Goal: Task Accomplishment & Management: Complete application form

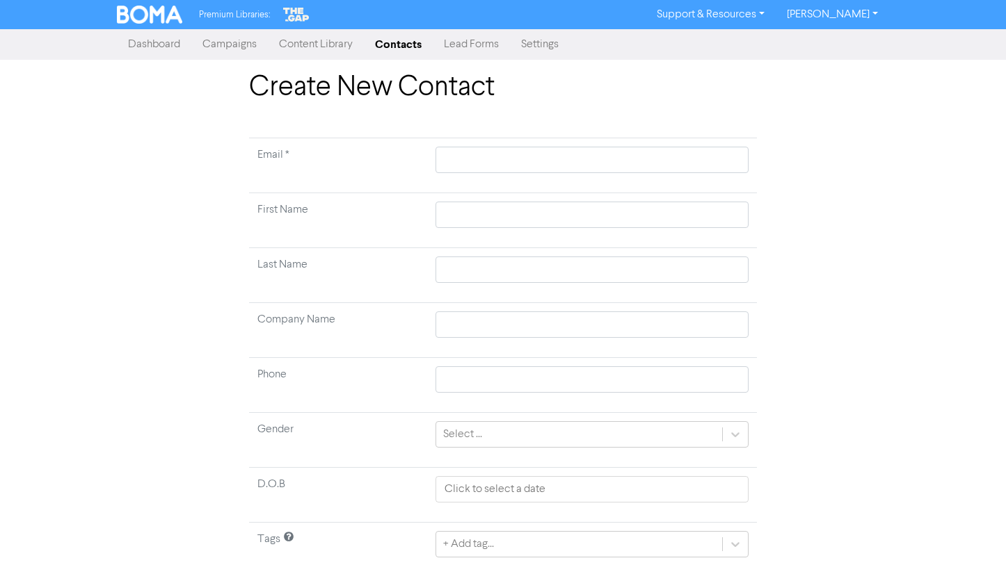
click at [410, 40] on link "Contacts" at bounding box center [398, 45] width 69 height 28
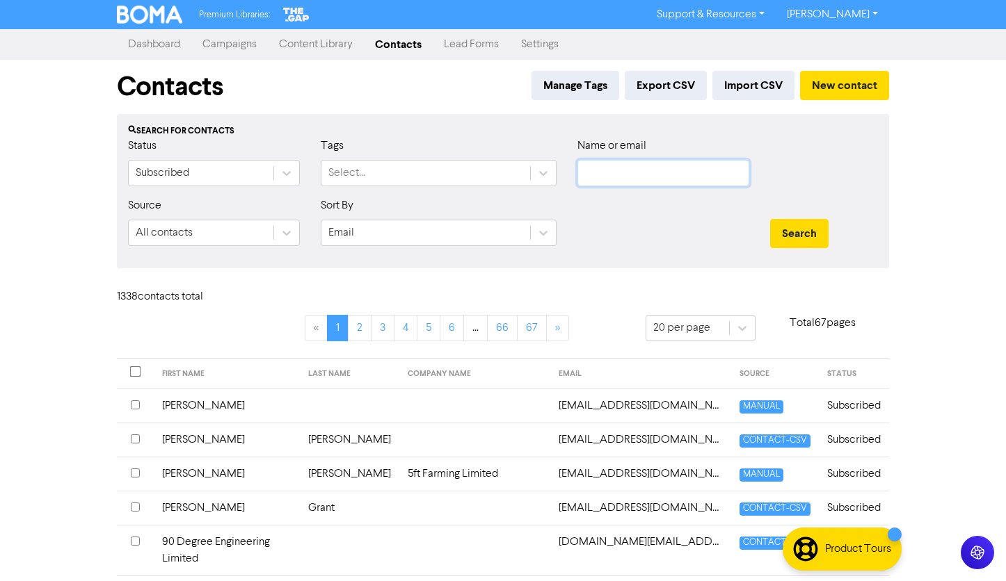
click at [599, 184] on input "text" at bounding box center [663, 173] width 172 height 26
click at [770, 219] on button "Search" at bounding box center [799, 233] width 58 height 29
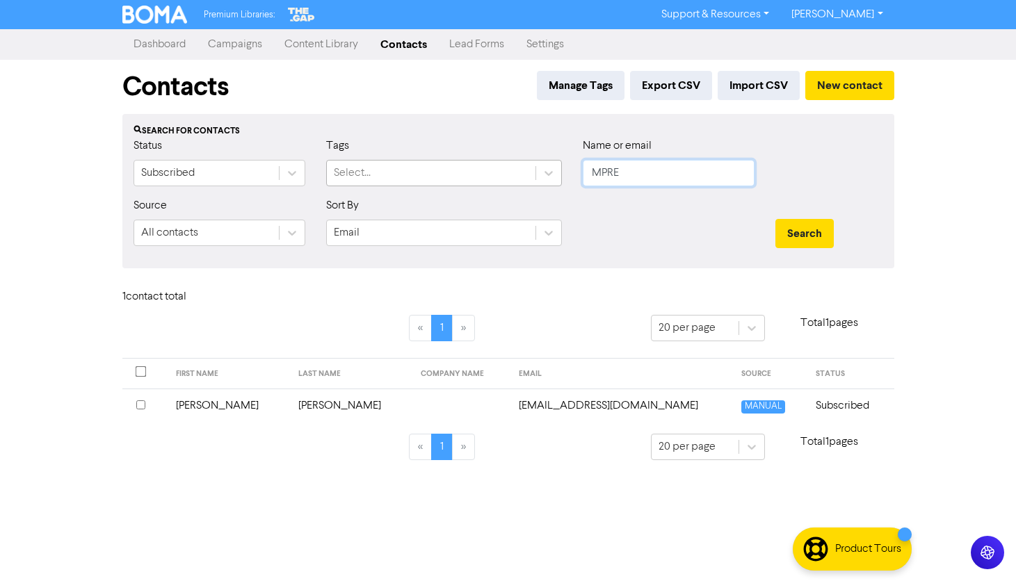
drag, startPoint x: 653, startPoint y: 176, endPoint x: 490, endPoint y: 170, distance: 163.5
click at [490, 170] on div "Status Subscribed Tags Select... Name or email MPRE" at bounding box center [508, 168] width 771 height 60
type input "MARROW"
click at [775, 219] on button "Search" at bounding box center [804, 233] width 58 height 29
click at [575, 399] on td "[PERSON_NAME][EMAIL_ADDRESS][PERSON_NAME][DOMAIN_NAME]" at bounding box center [603, 406] width 212 height 34
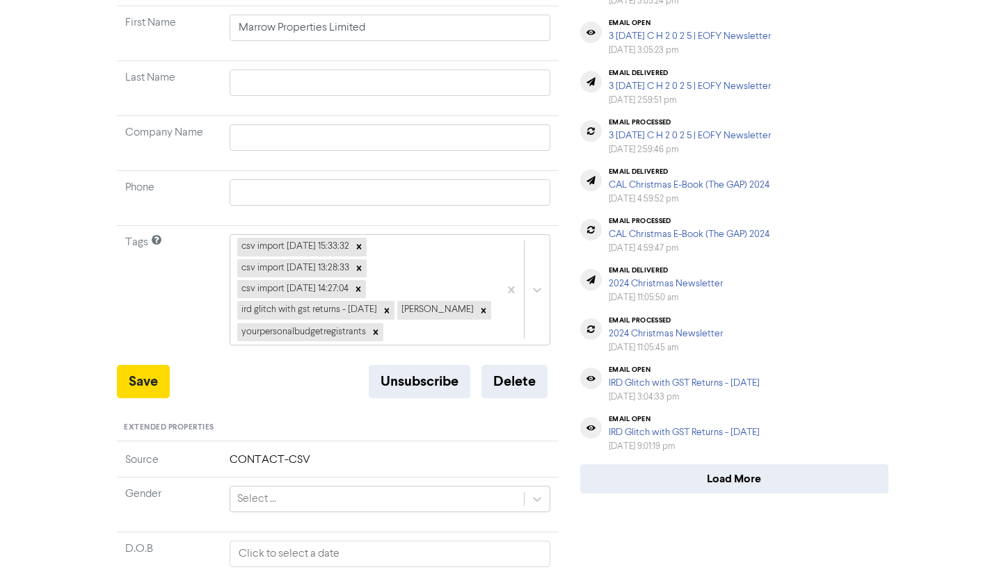
scroll to position [70, 0]
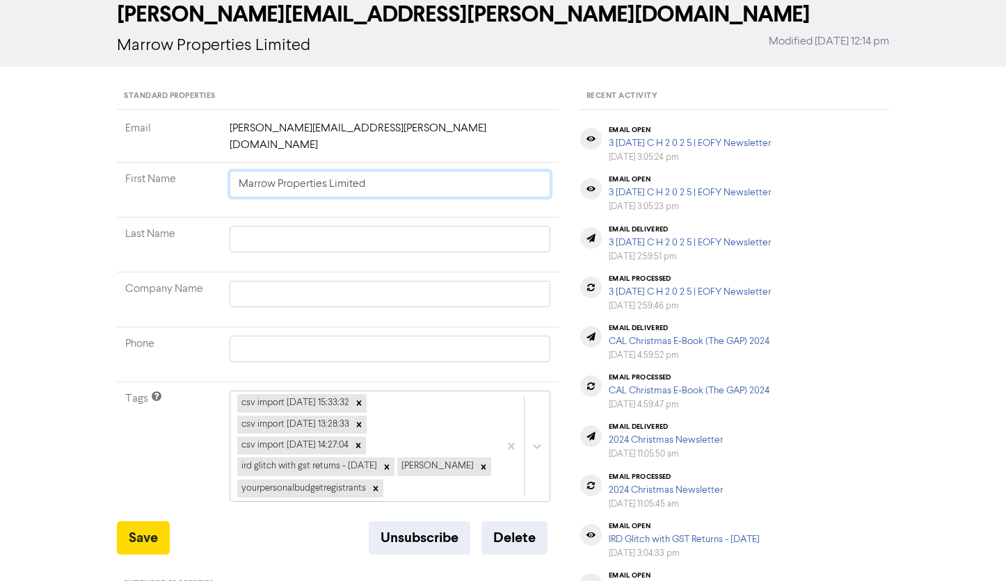
drag, startPoint x: 216, startPoint y: 163, endPoint x: 147, endPoint y: 162, distance: 68.9
click at [147, 163] on tr "First Name Marrow Properties Limited" at bounding box center [338, 190] width 442 height 55
click at [239, 126] on td "[PERSON_NAME][EMAIL_ADDRESS][PERSON_NAME][DOMAIN_NAME]" at bounding box center [389, 141] width 337 height 42
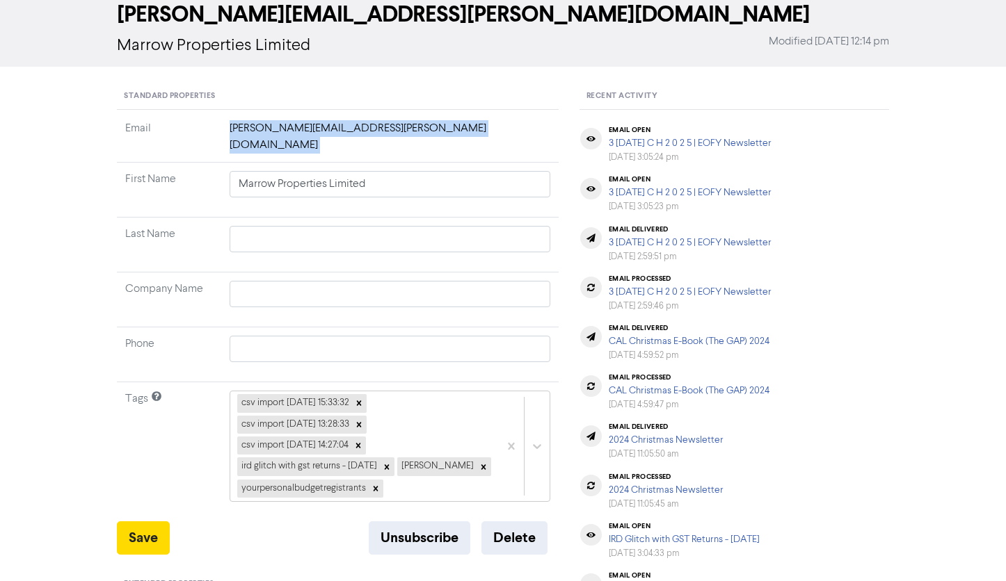
click at [239, 126] on td "[PERSON_NAME][EMAIL_ADDRESS][PERSON_NAME][DOMAIN_NAME]" at bounding box center [389, 141] width 337 height 42
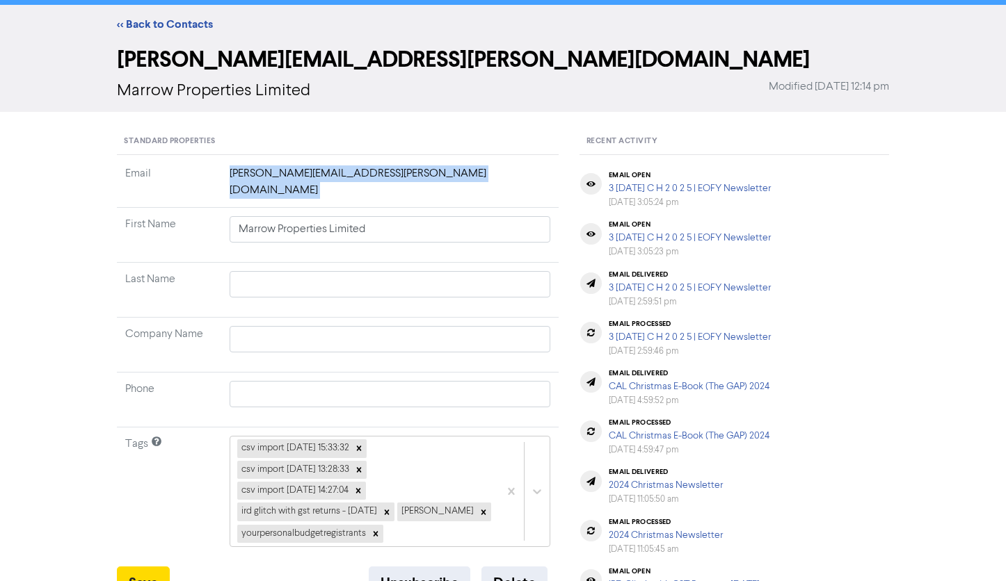
scroll to position [0, 0]
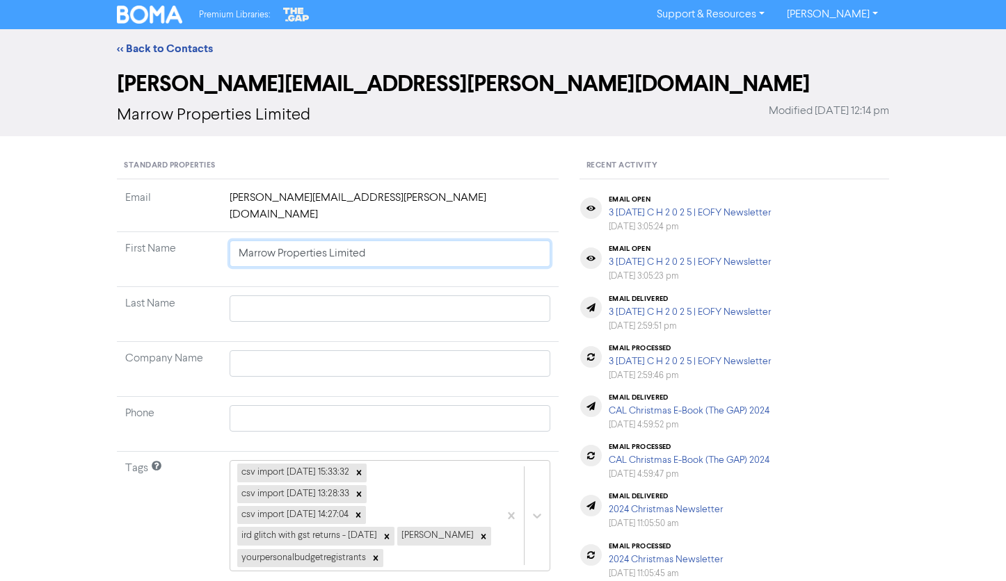
click at [397, 246] on input "Marrow Properties Limited" at bounding box center [389, 254] width 321 height 26
drag, startPoint x: 350, startPoint y: 202, endPoint x: 275, endPoint y: 194, distance: 74.8
click at [275, 194] on td "[PERSON_NAME][EMAIL_ADDRESS][PERSON_NAME][DOMAIN_NAME]" at bounding box center [389, 211] width 337 height 42
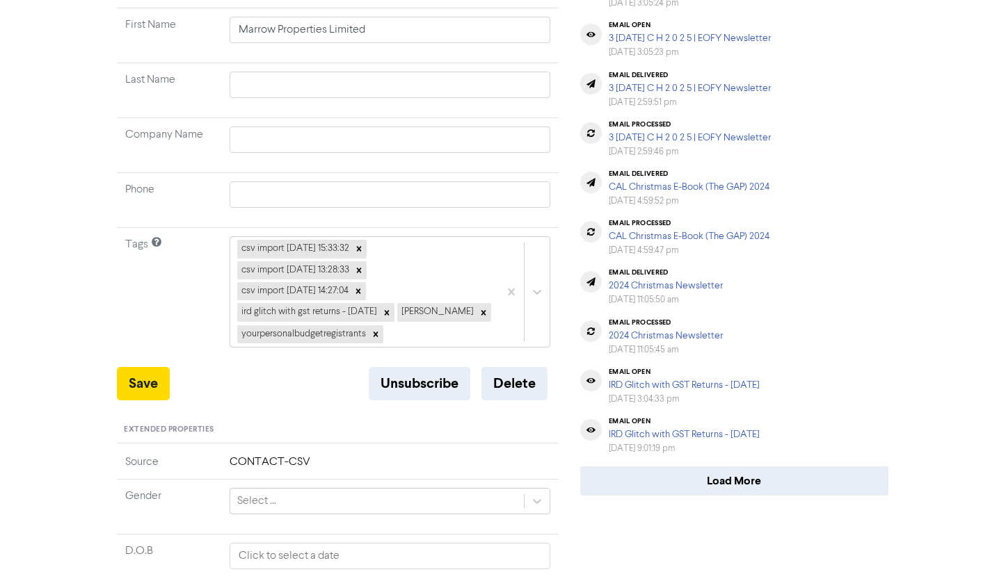
scroll to position [348, 0]
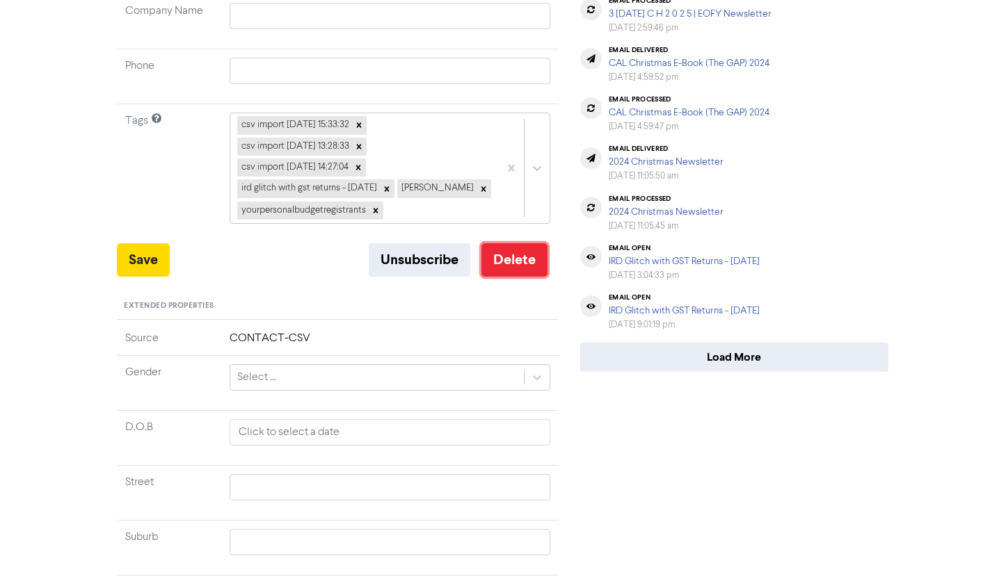
click at [520, 248] on button "Delete" at bounding box center [514, 259] width 66 height 33
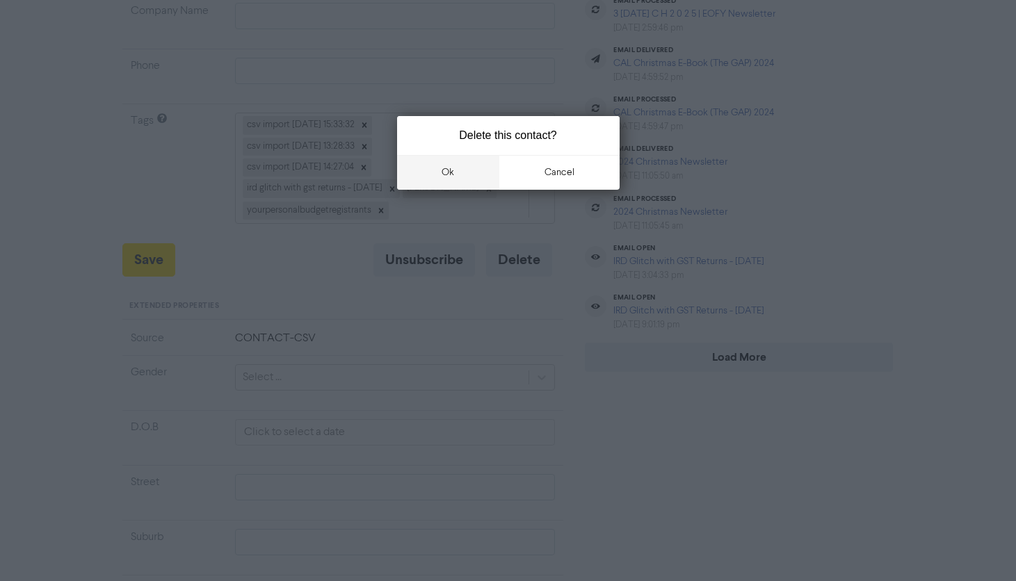
click at [472, 177] on button "ok" at bounding box center [448, 172] width 103 height 35
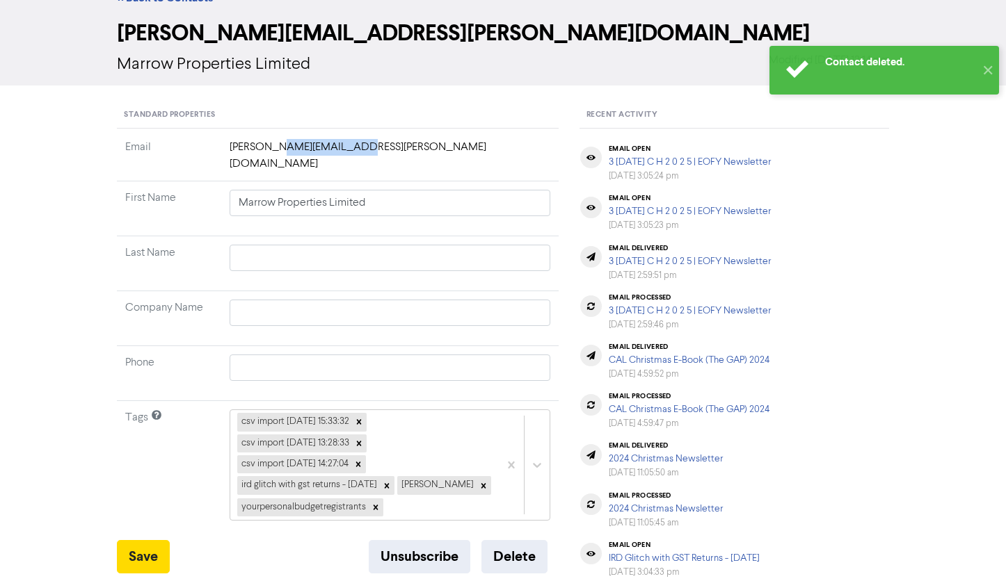
scroll to position [0, 0]
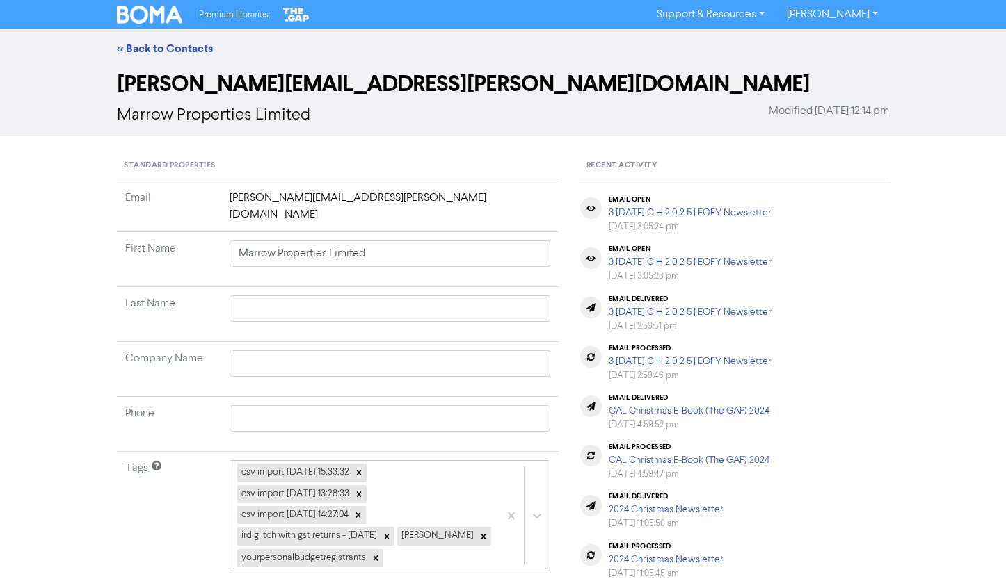
click at [357, 232] on td "Marrow Properties Limited" at bounding box center [389, 259] width 337 height 55
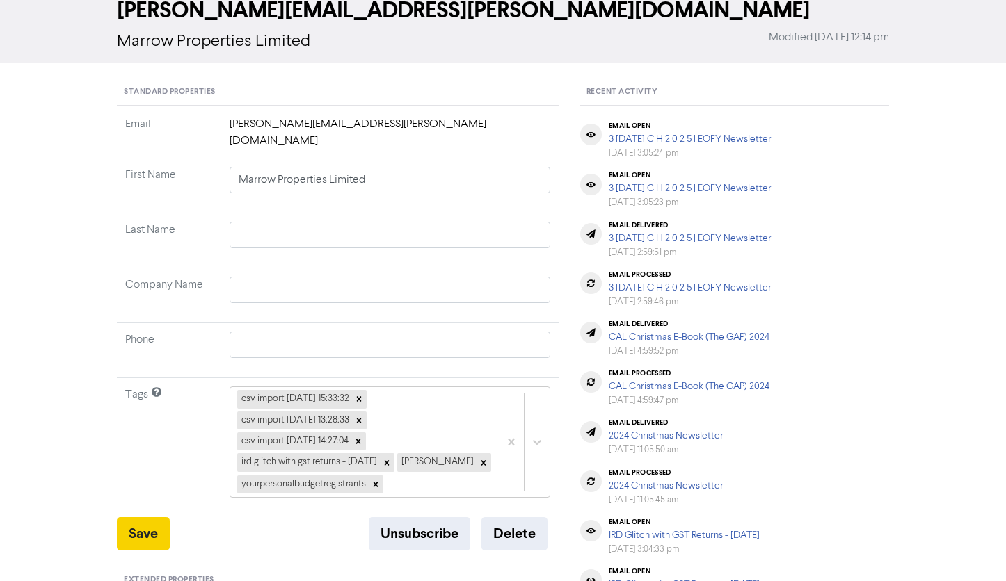
scroll to position [70, 0]
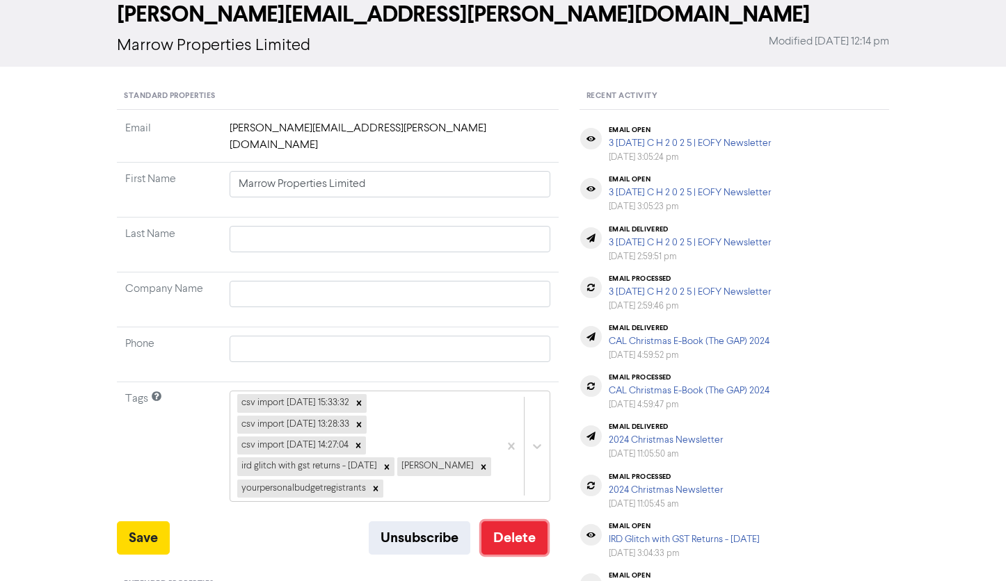
click at [531, 522] on button "Delete" at bounding box center [514, 538] width 66 height 33
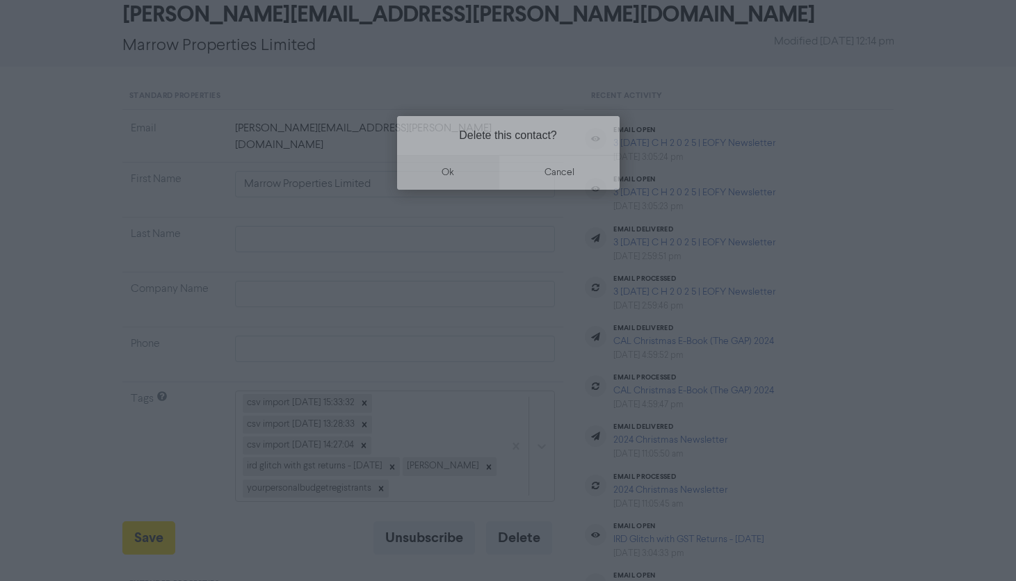
click at [462, 175] on button "ok" at bounding box center [448, 172] width 103 height 35
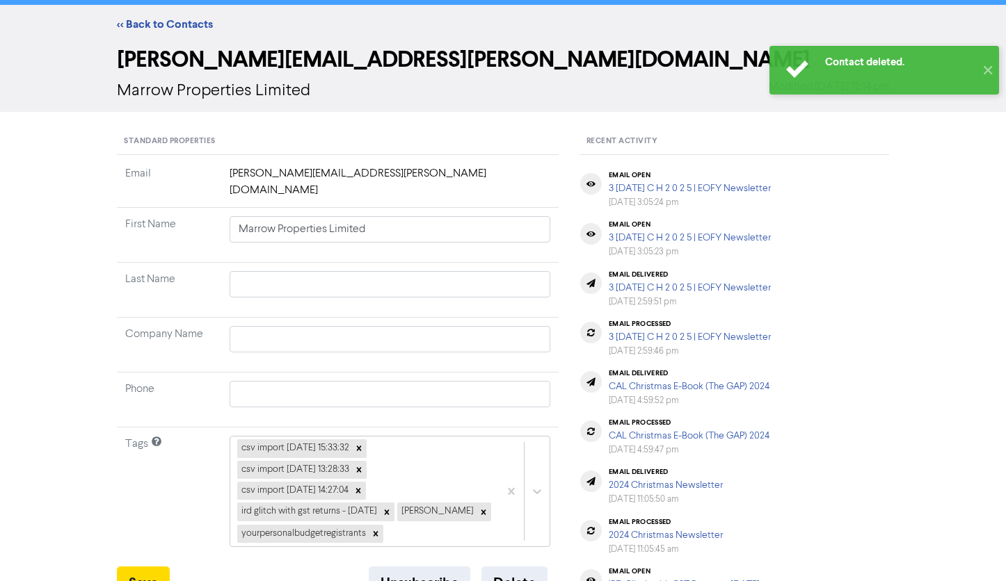
scroll to position [0, 0]
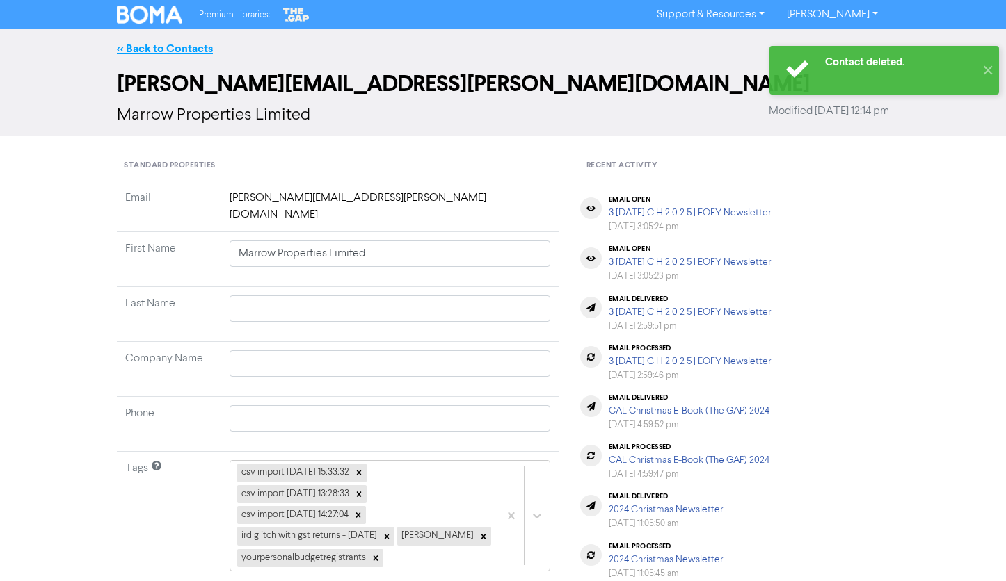
click at [170, 49] on link "<< Back to Contacts" at bounding box center [165, 49] width 96 height 14
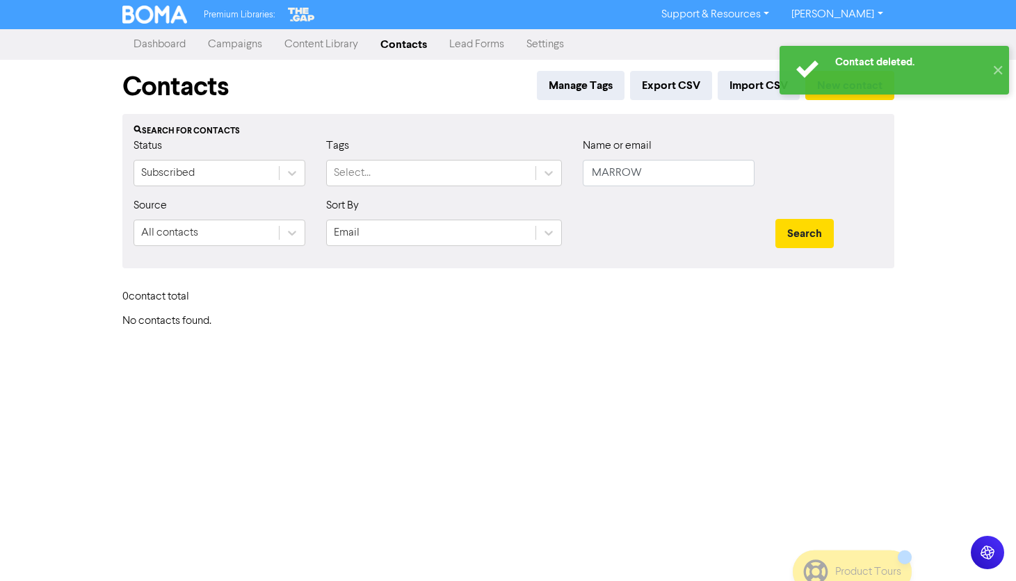
click at [394, 36] on link "Contacts" at bounding box center [403, 45] width 69 height 28
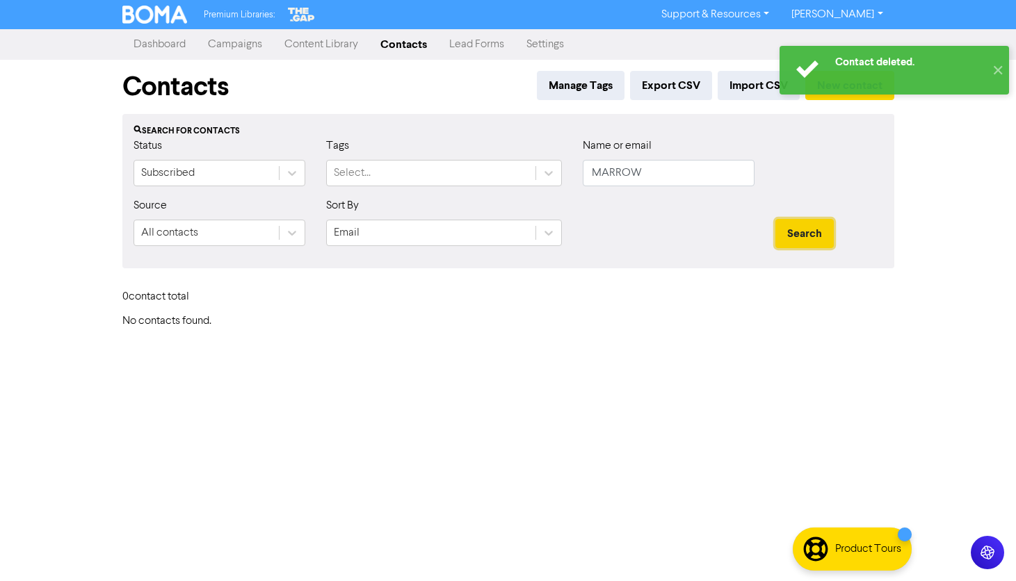
click at [799, 235] on button "Search" at bounding box center [804, 233] width 58 height 29
click at [392, 50] on link "Contacts" at bounding box center [403, 45] width 69 height 28
click at [395, 47] on link "Contacts" at bounding box center [403, 45] width 69 height 28
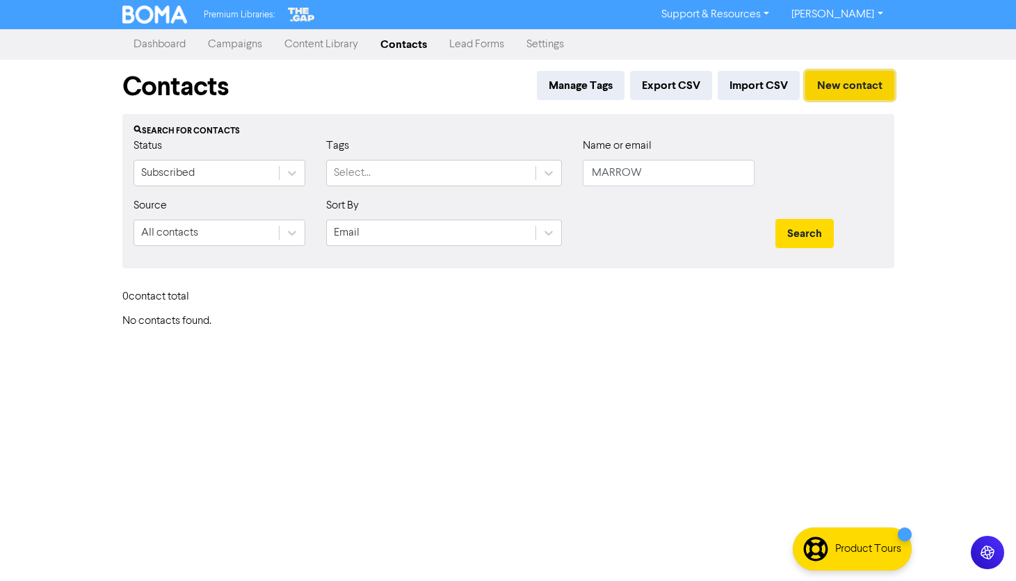
click at [869, 85] on button "New contact" at bounding box center [849, 85] width 89 height 29
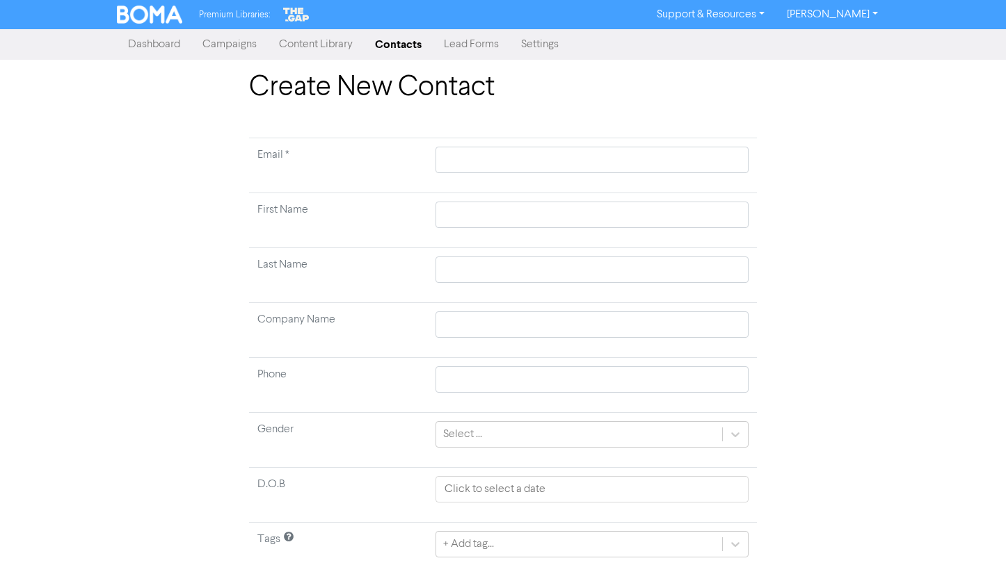
click at [507, 143] on td at bounding box center [592, 165] width 330 height 55
click at [494, 153] on input "text" at bounding box center [591, 160] width 313 height 26
paste input "[EMAIL_ADDRESS][DOMAIN_NAME]"
type input "[EMAIL_ADDRESS][DOMAIN_NAME]"
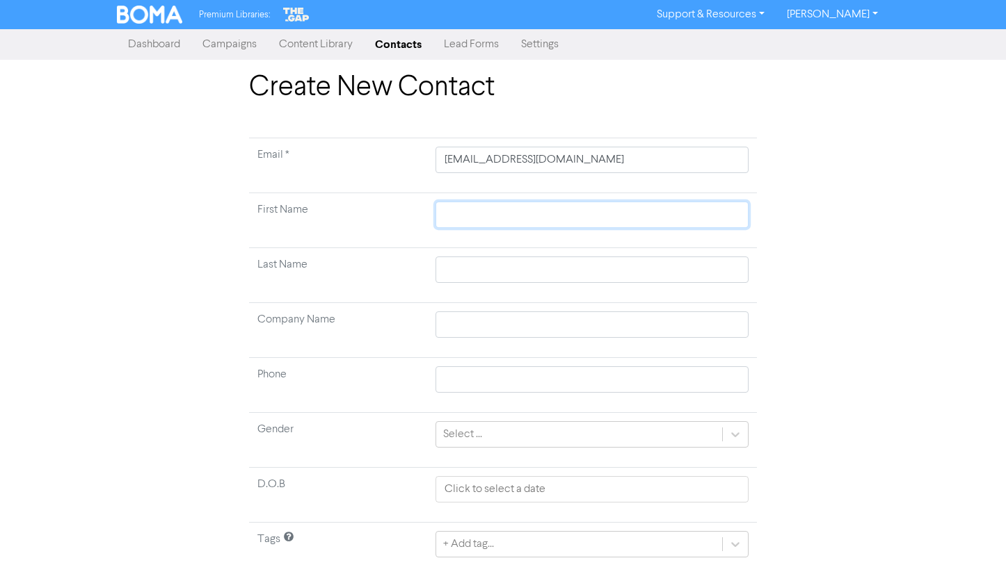
click at [539, 224] on input "text" at bounding box center [591, 215] width 313 height 26
type input "m"
type input "mA"
type input "mAR"
type input "[PERSON_NAME]"
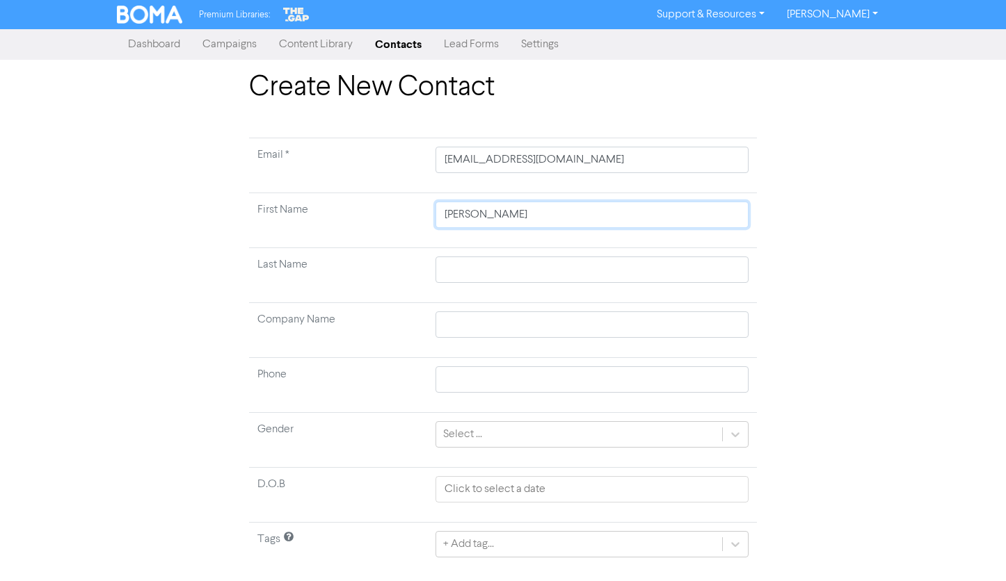
type input "[PERSON_NAME]"
type input "mARROW"
type input "[PERSON_NAME]"
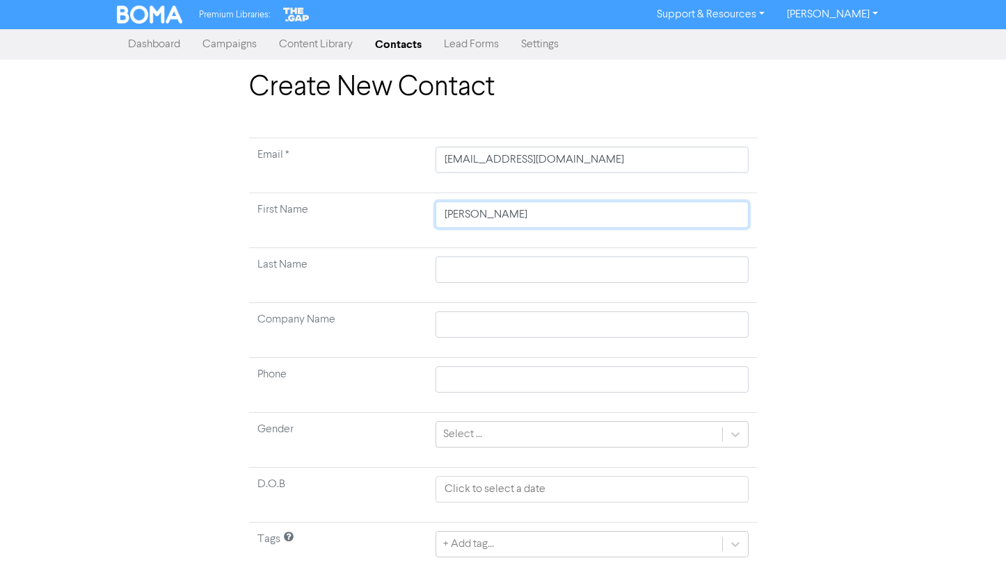
type input "[PERSON_NAME]"
type input "mAR"
type input "mA"
type input "m"
type input "M"
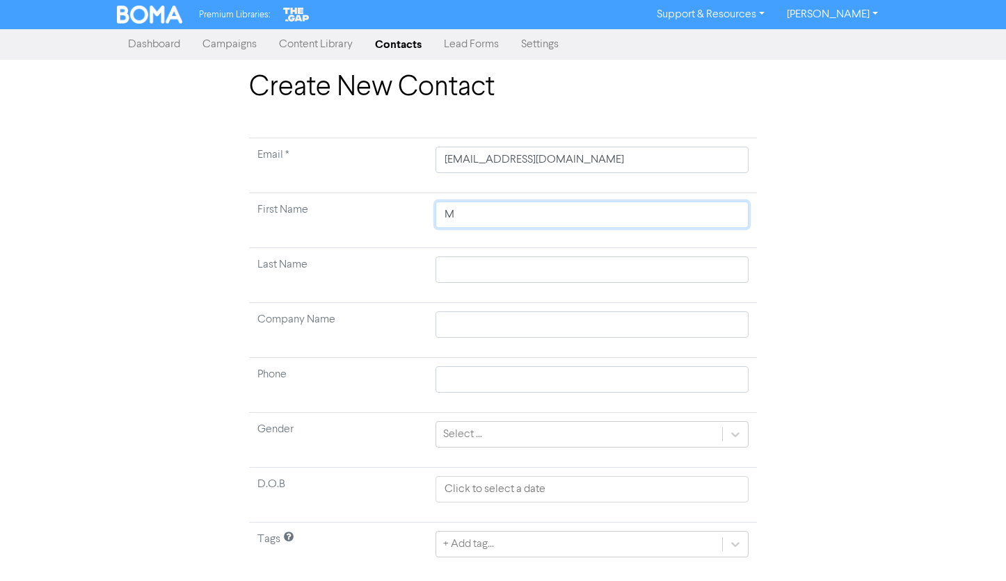
type input "Ma"
type input "Mar"
type input "[PERSON_NAME]"
type input "Marrow"
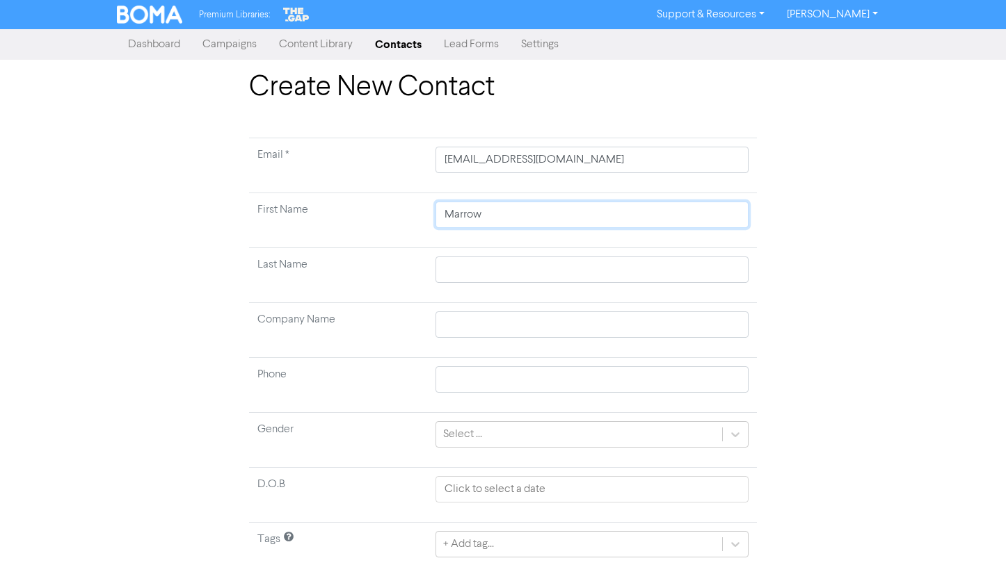
type input "Marrow"
type input "Marrow P"
type input "Marrow Pr"
type input "Marrow Pro"
type input "Marrow Prop"
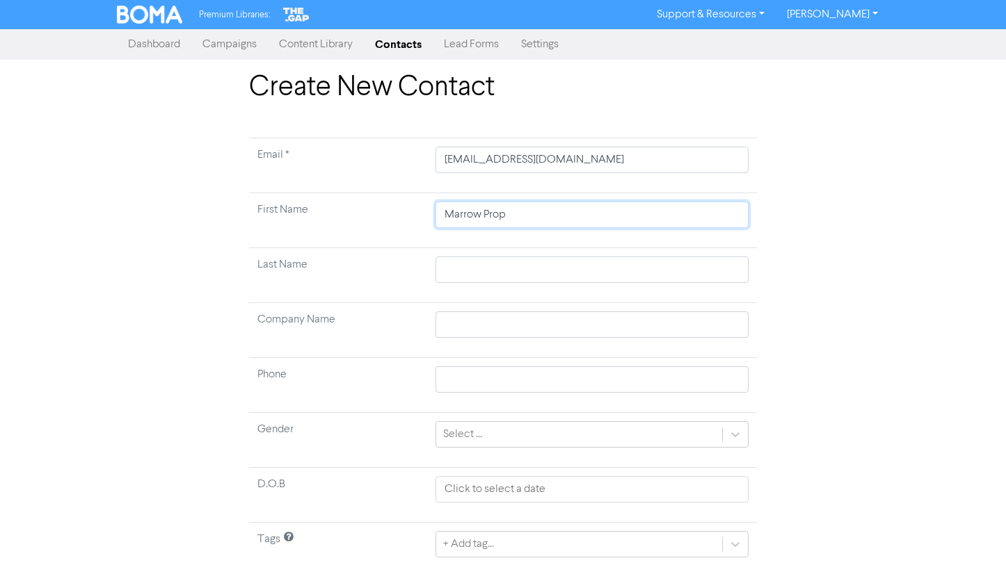
type input "Marrow Prope"
type input "Marrow Proper"
type input "Marrow Propert"
type input "Marrow Properti"
type input "Marrow Propertie"
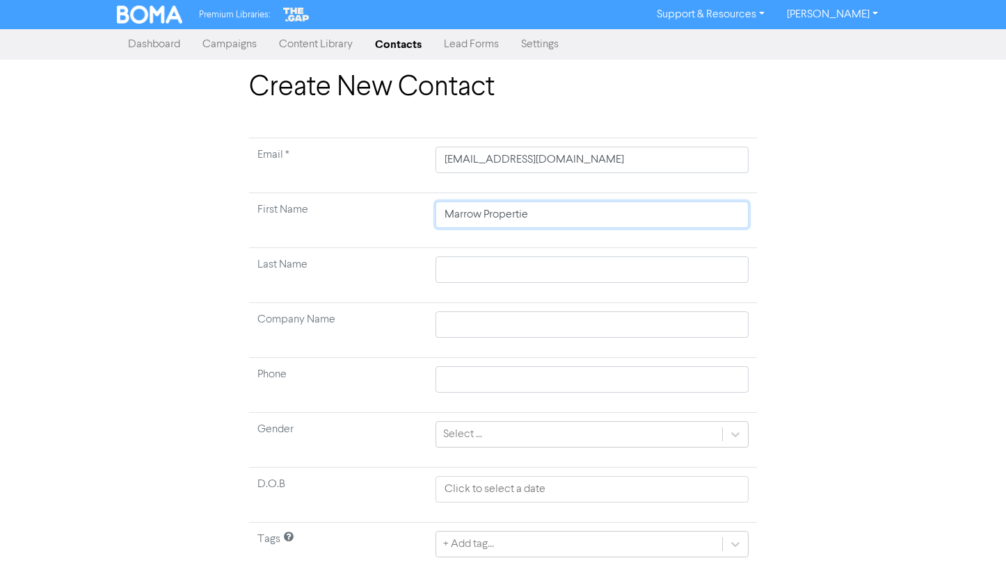
type input "Marrow Properties"
type input "Marrow Properties L"
type input "Marrow Properties Li"
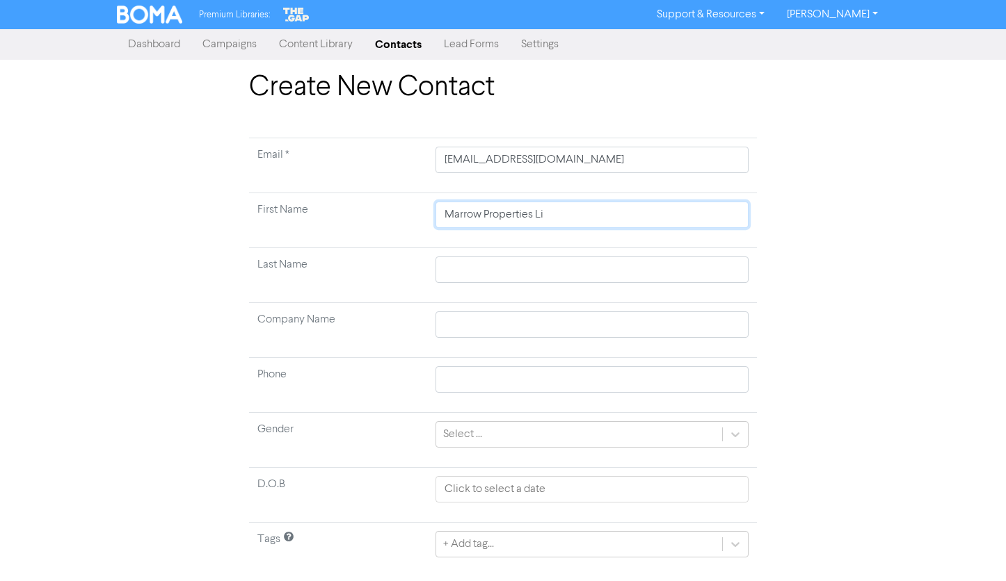
type input "Marrow Properties [PERSON_NAME]"
type input "Marrow Properties Limi"
type input "Marrow Properties Limit"
type input "Marrow Properties Limite"
type input "Marrow Properties Limited"
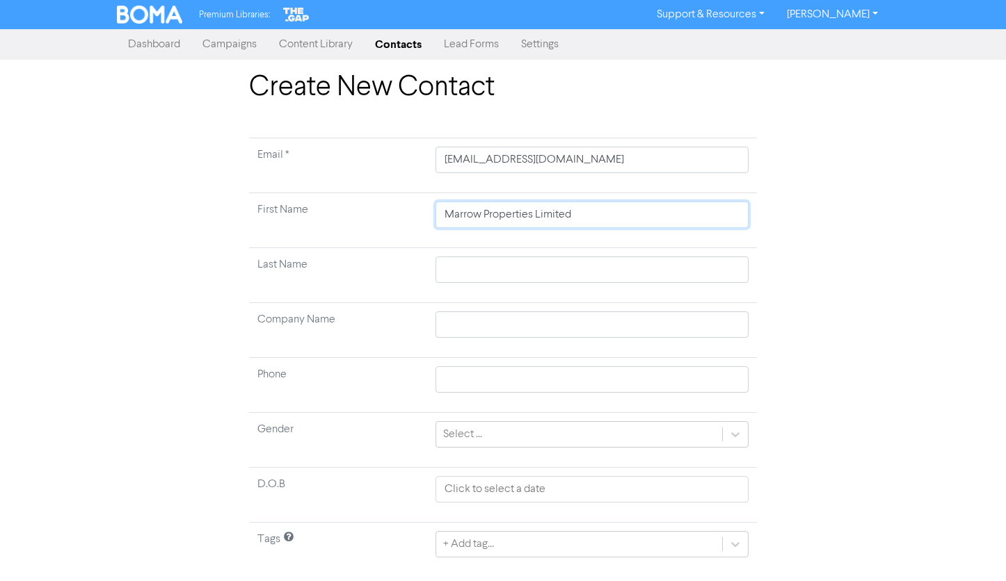
scroll to position [36, 0]
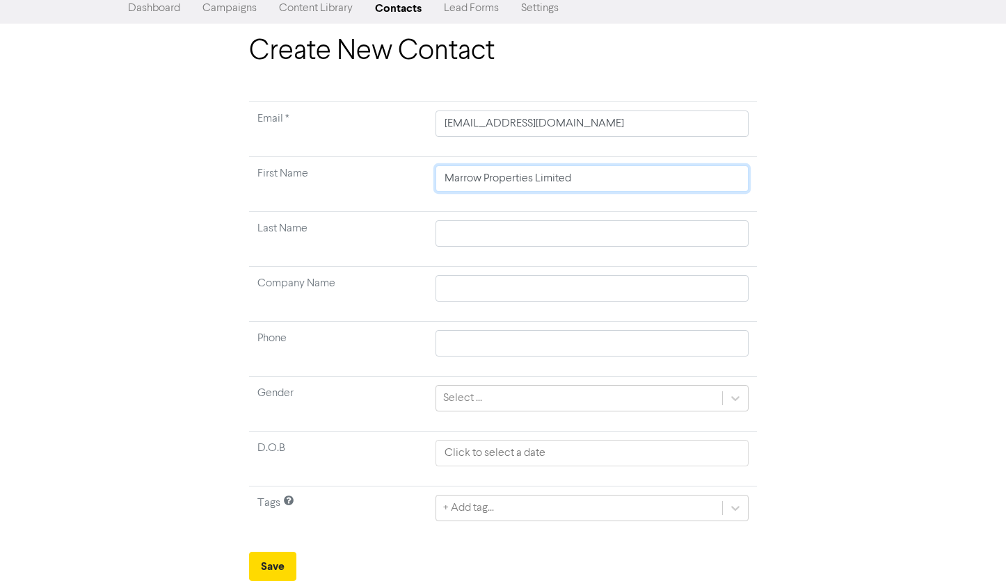
type input "Marrow Properties Limited"
click at [273, 551] on form "Email * [EMAIL_ADDRESS][DOMAIN_NAME] First Name Marrow Properties Limited Last …" at bounding box center [503, 342] width 508 height 480
click at [274, 563] on button "Save" at bounding box center [272, 566] width 47 height 29
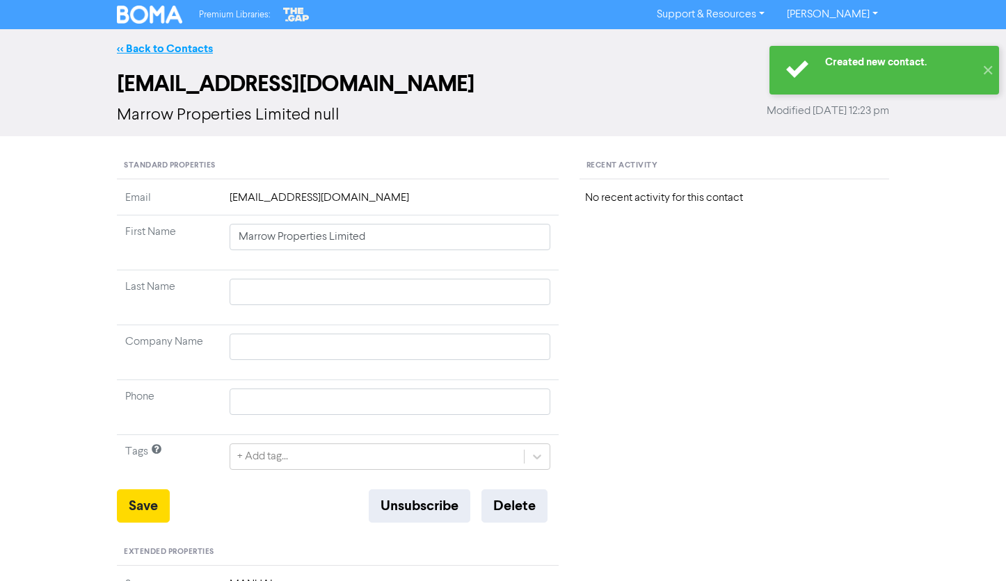
click at [134, 45] on link "<< Back to Contacts" at bounding box center [165, 49] width 96 height 14
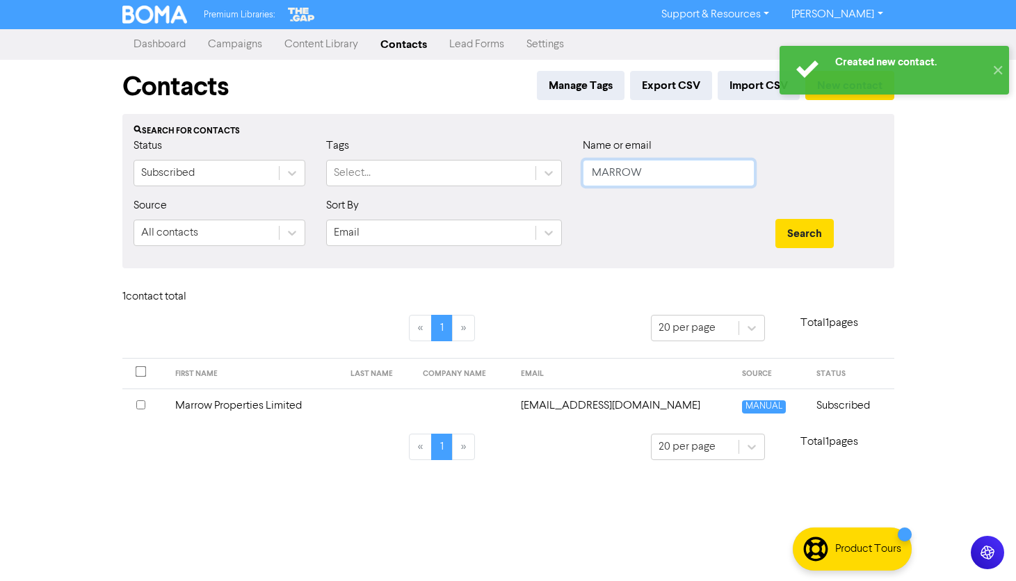
click at [686, 172] on input "MARROW" at bounding box center [669, 173] width 172 height 26
click at [687, 173] on input "MARROW" at bounding box center [669, 173] width 172 height 26
click at [775, 219] on button "Search" at bounding box center [804, 233] width 58 height 29
